Goal: Task Accomplishment & Management: Manage account settings

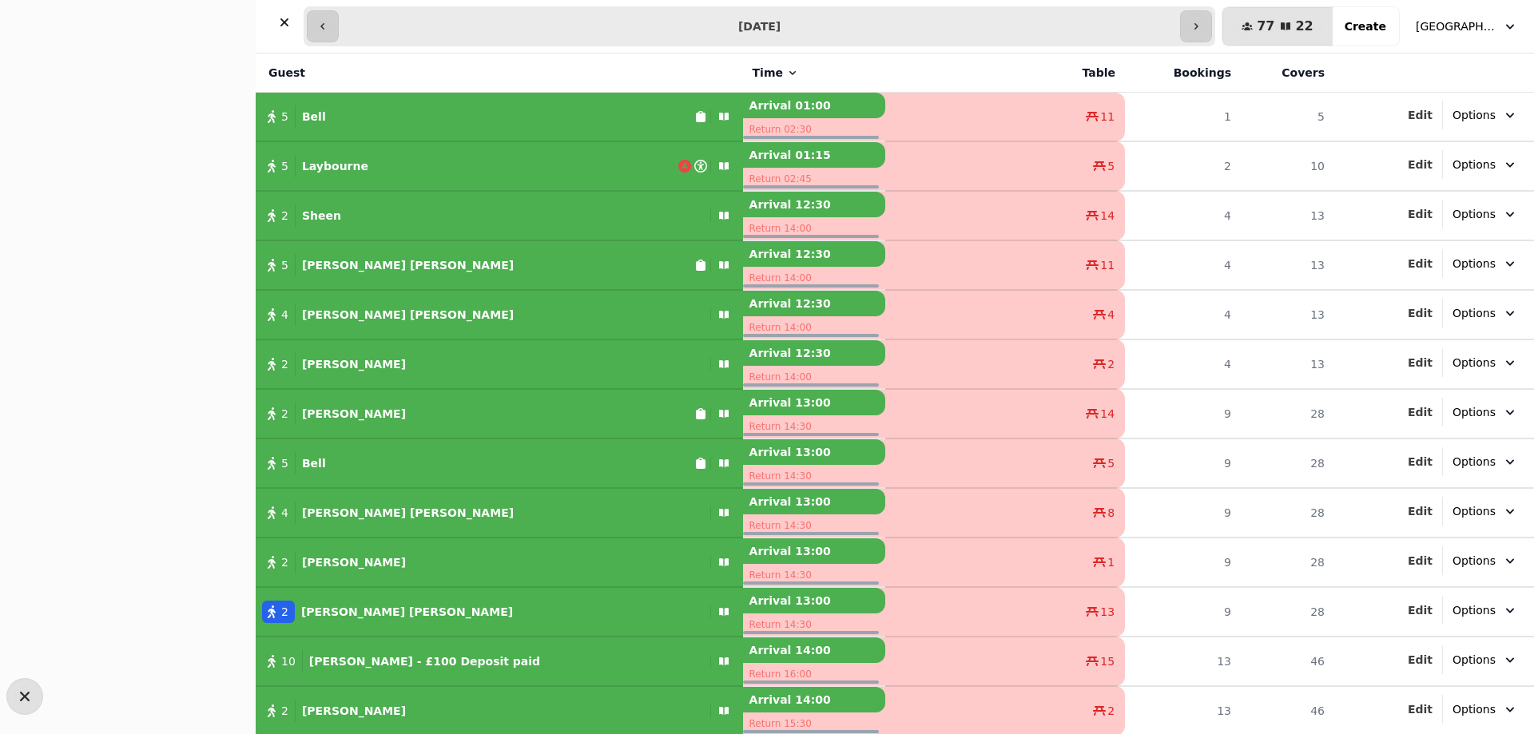
select select "**********"
select select "*"
select select "****"
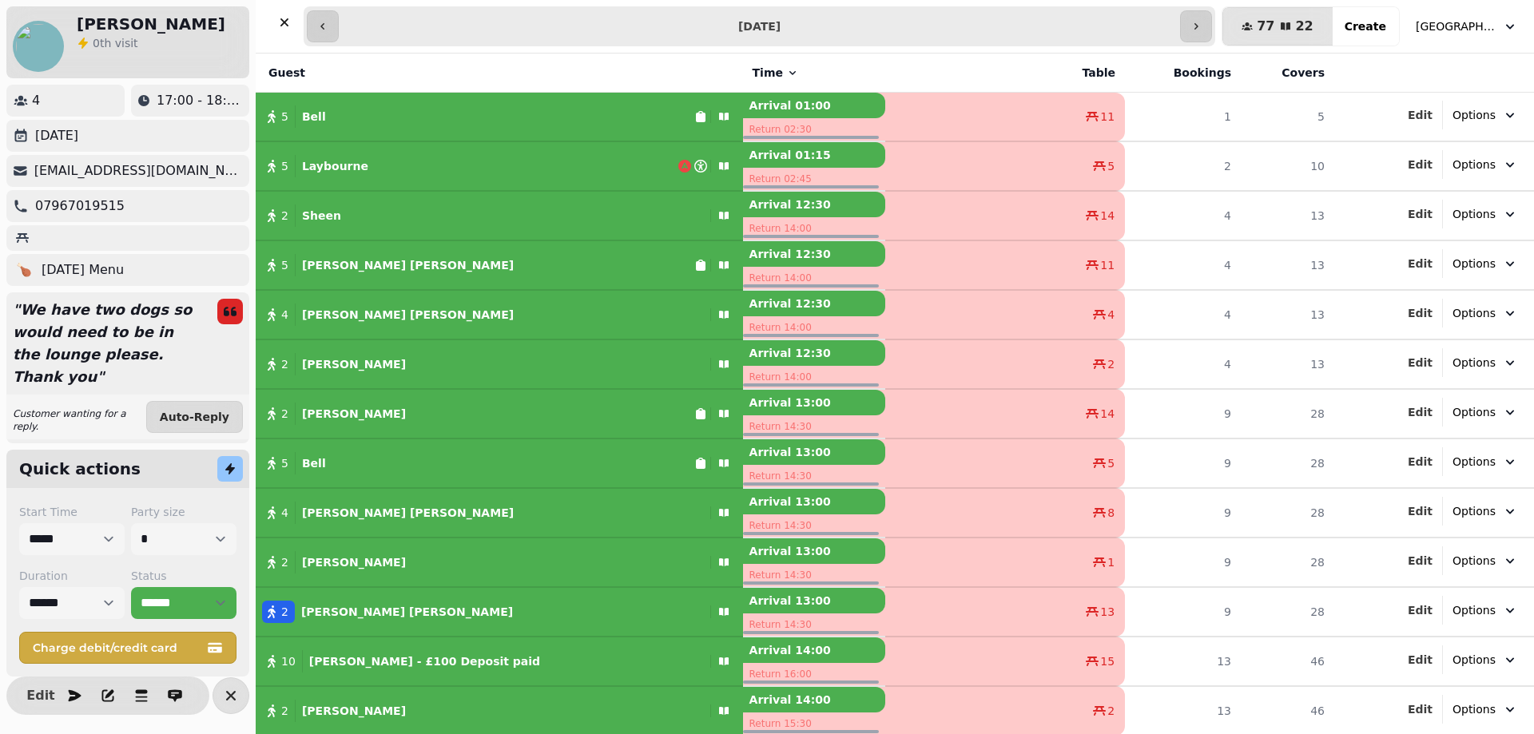
scroll to position [447, 0]
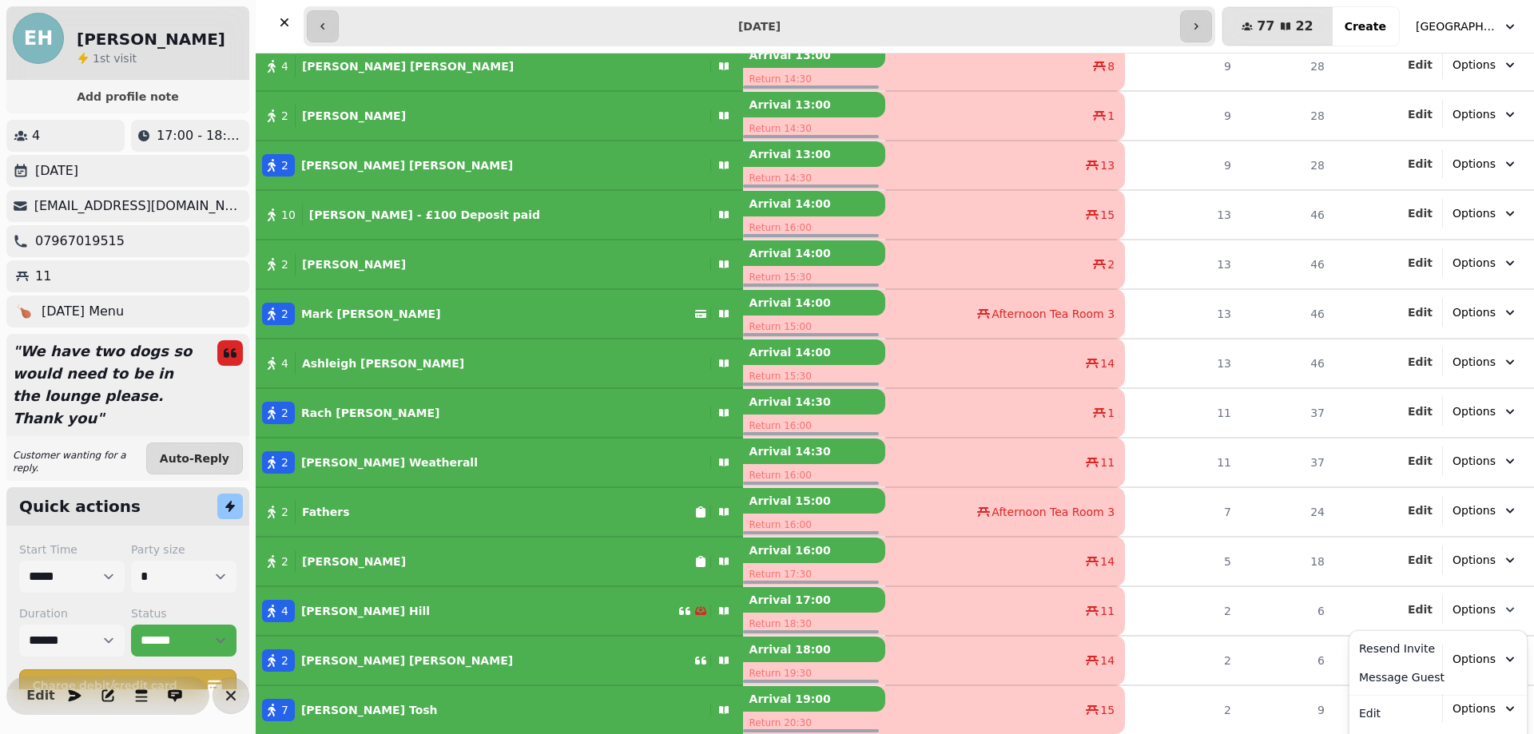
click at [1506, 611] on icon "button" at bounding box center [1510, 609] width 8 height 5
click at [198, 455] on div "[GEOGRAPHIC_DATA][PERSON_NAME] 1 st visit Add profile note 4 17:00 - 18:30 [DAT…" at bounding box center [767, 367] width 1534 height 734
click at [224, 353] on icon at bounding box center [230, 352] width 13 height 9
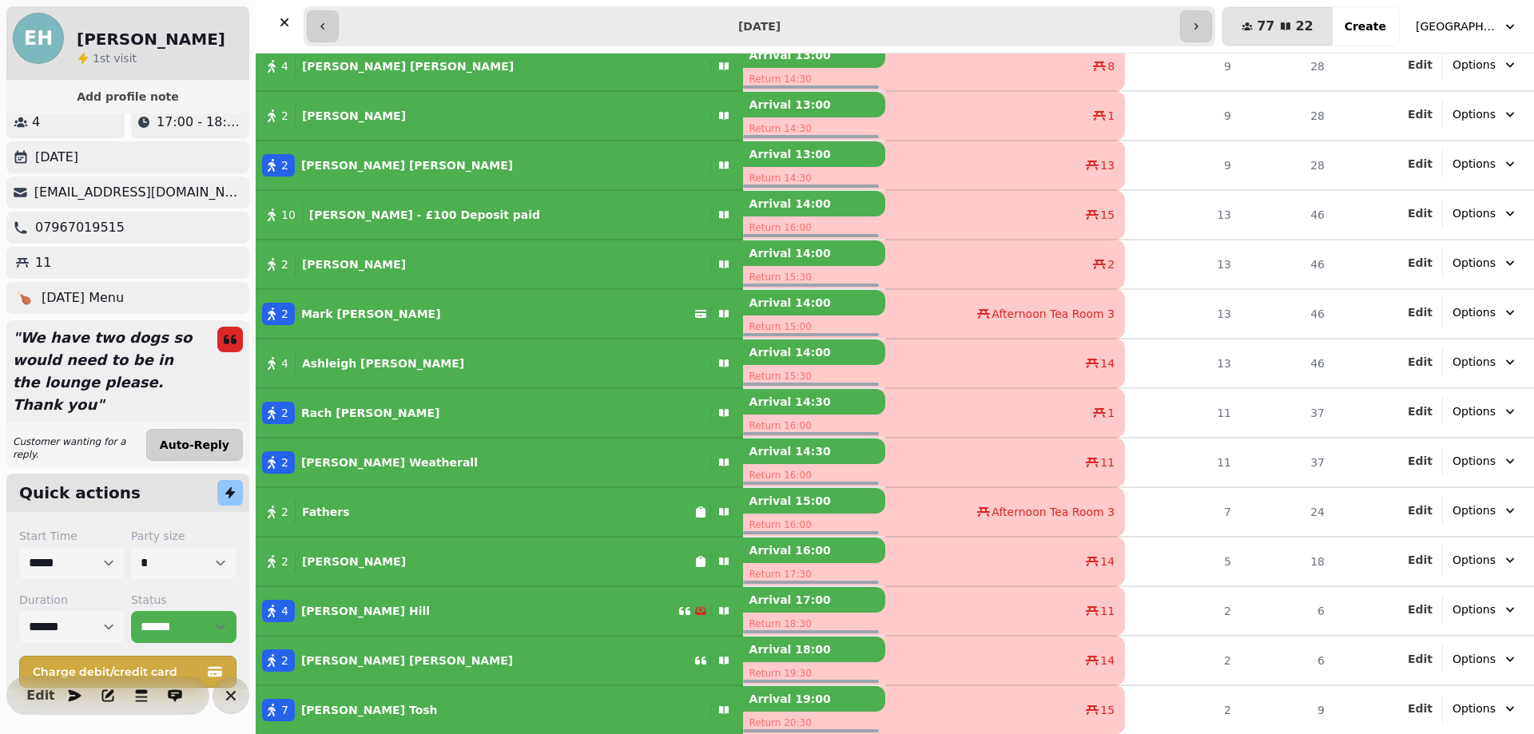
scroll to position [0, 0]
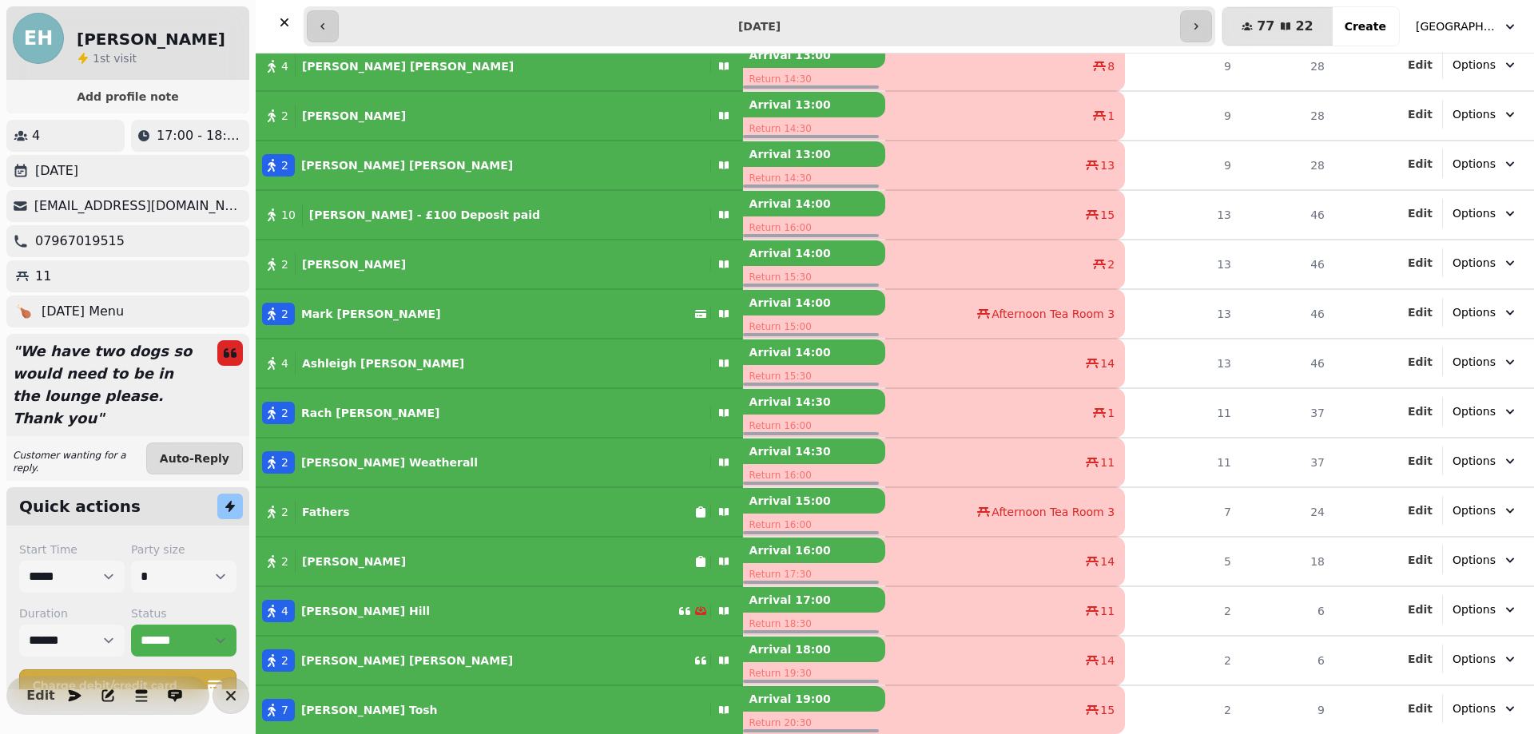
click at [783, 612] on p "Arrival 17:00" at bounding box center [814, 600] width 142 height 26
click at [698, 611] on icon "button" at bounding box center [700, 610] width 5 height 6
click at [678, 607] on icon "button" at bounding box center [684, 611] width 13 height 13
click at [1472, 609] on span "Options" at bounding box center [1474, 610] width 43 height 16
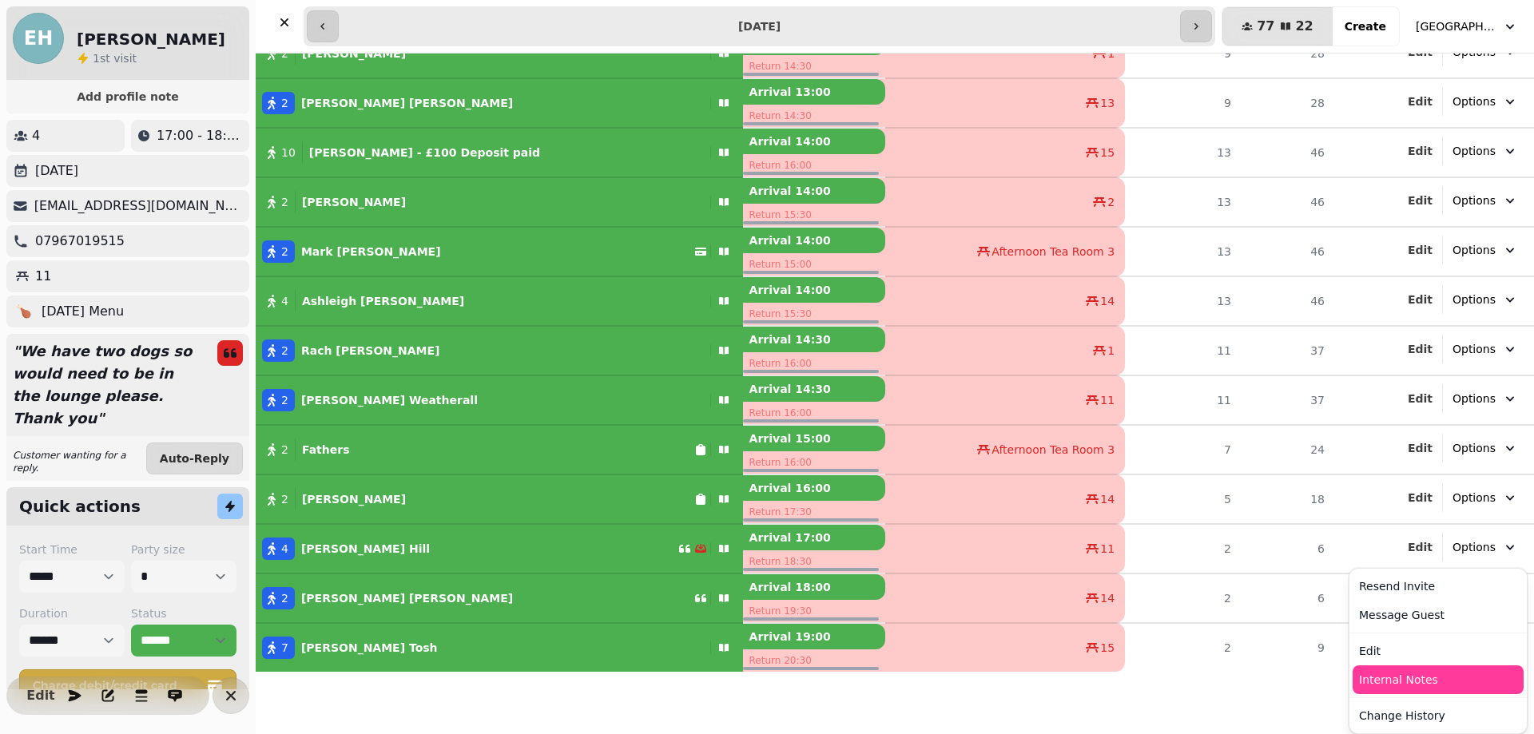
click at [1391, 679] on button "Internal Notes" at bounding box center [1438, 680] width 171 height 29
